Goal: Check status

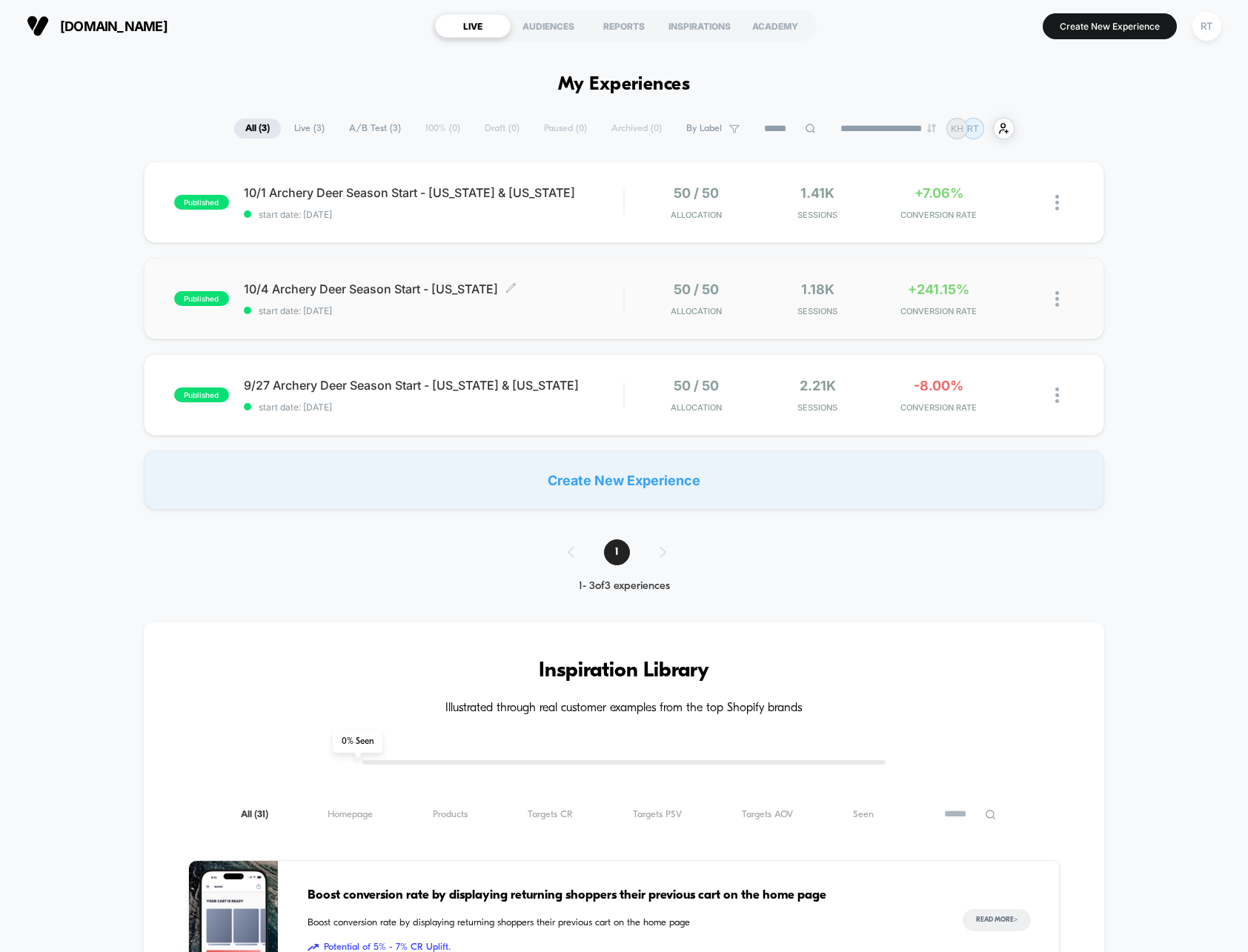
click at [381, 294] on span "10/4 Archery Deer Season Start - [US_STATE] Click to edit experience details" at bounding box center [433, 289] width 380 height 15
click at [455, 274] on div "published 10/4 Archery Deer Season Start - [US_STATE] start date: [DATE] 50 / 5…" at bounding box center [624, 298] width 961 height 81
